Goal: Transaction & Acquisition: Purchase product/service

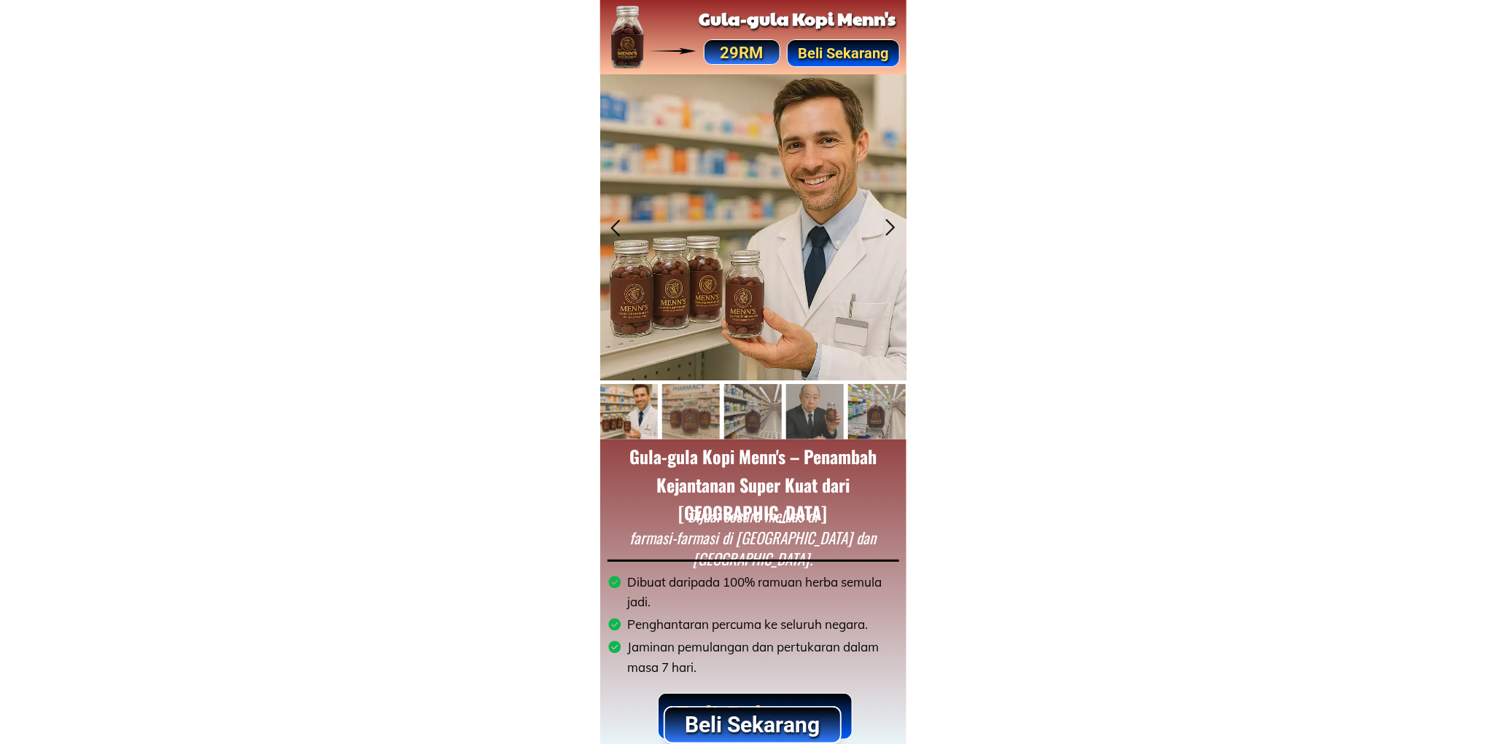
click at [740, 719] on p "Beli Sekarang" at bounding box center [752, 725] width 175 height 35
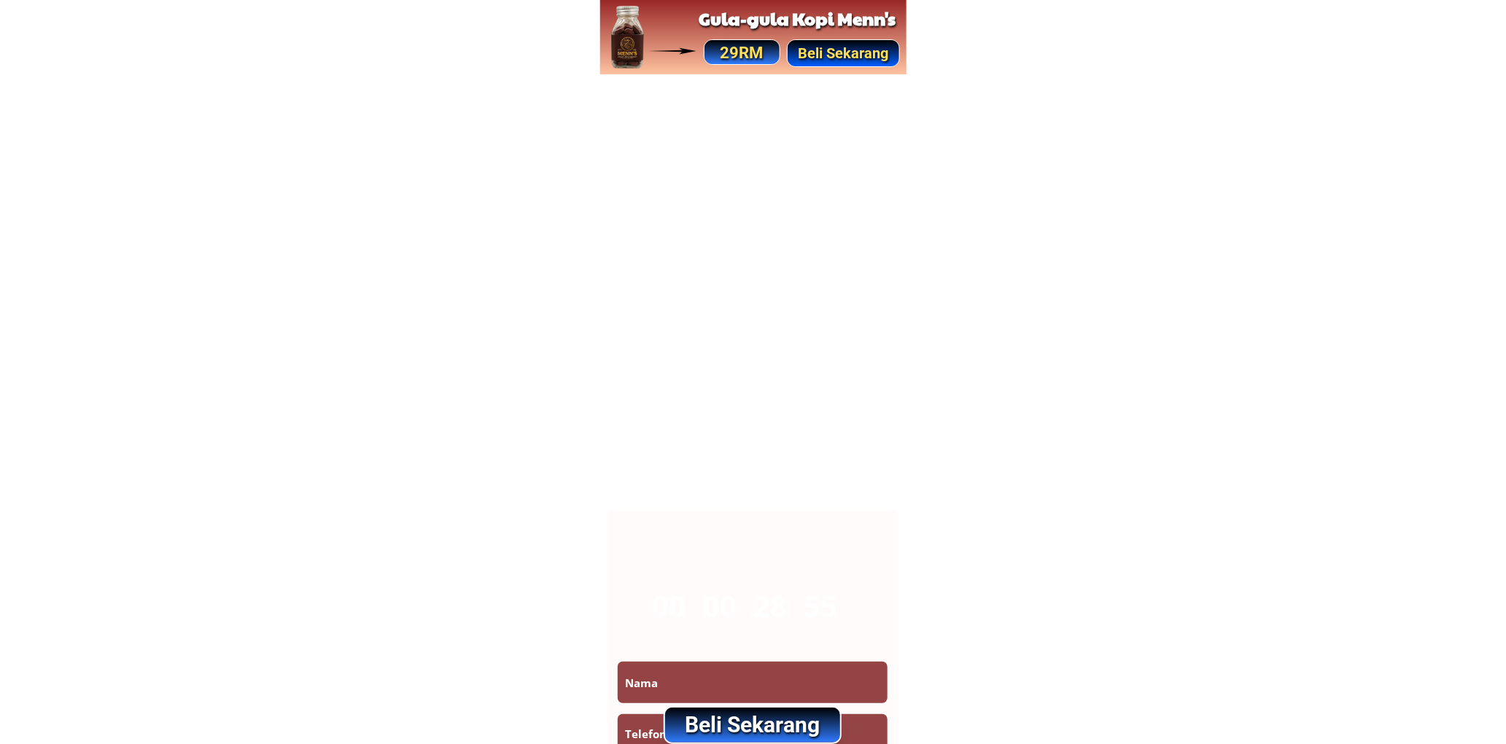
scroll to position [8539, 0]
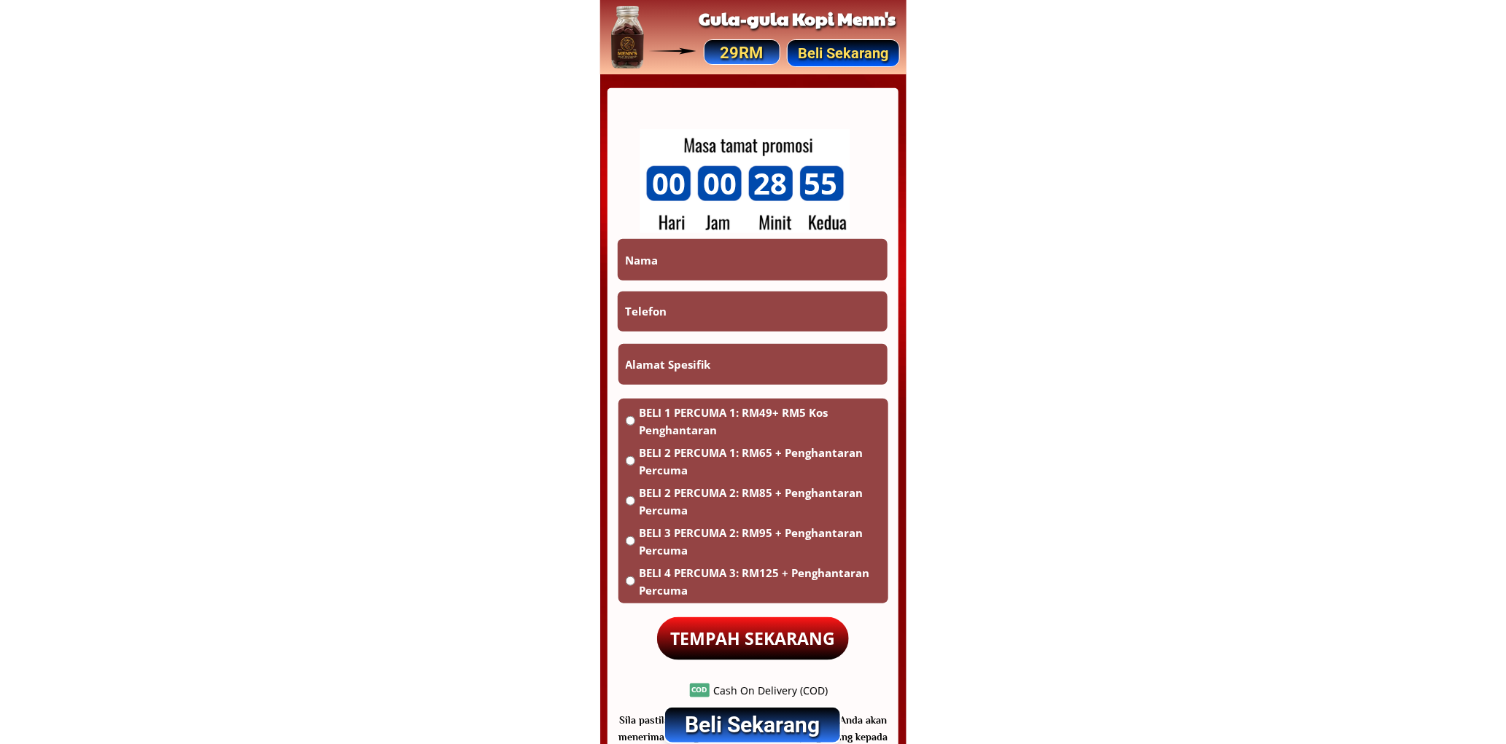
click at [733, 316] on input "tel" at bounding box center [752, 312] width 262 height 41
paste input "01112068945"
type input "01112068945"
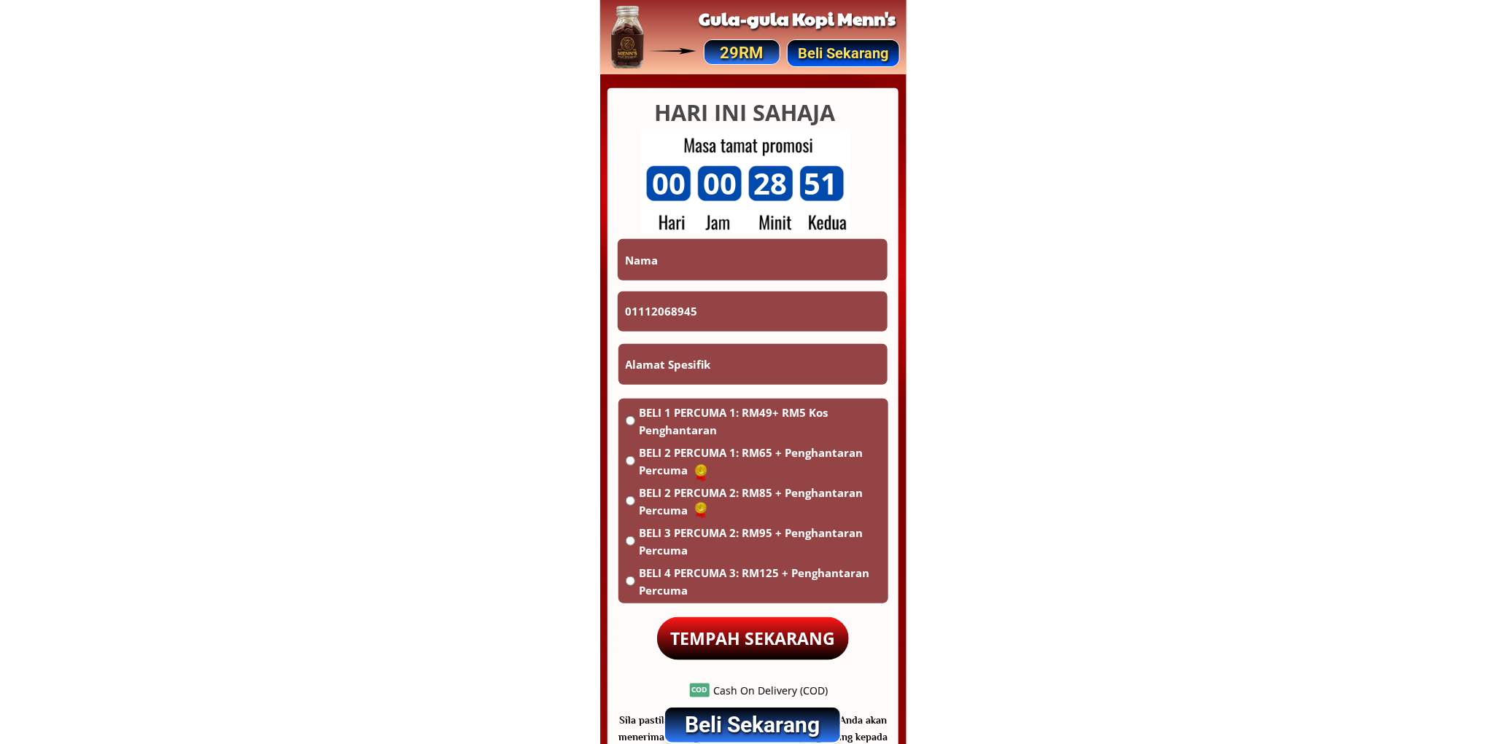
click at [758, 375] on input "text" at bounding box center [753, 364] width 262 height 41
paste input "[GEOGRAPHIC_DATA]"
type input "[GEOGRAPHIC_DATA]"
click at [669, 418] on span "BELI 1 PERCUMA 1: RM49+ RM5 Kos Penghantaran" at bounding box center [760, 421] width 242 height 35
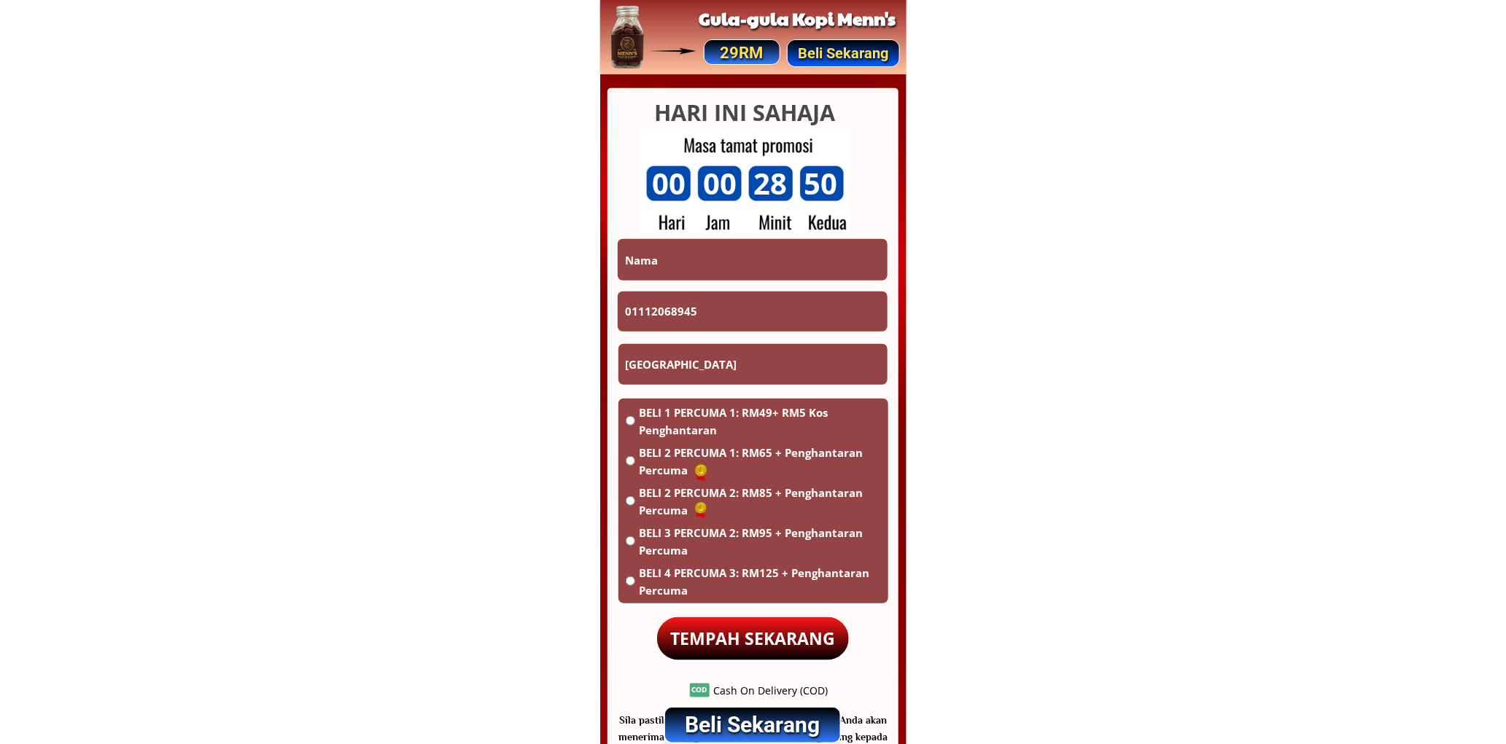
radio input "true"
click at [707, 277] on input "text" at bounding box center [752, 259] width 262 height 41
type input "n"
click at [771, 651] on p "TEMPAH SEKARANG" at bounding box center [753, 639] width 192 height 43
